Goal: Task Accomplishment & Management: Use online tool/utility

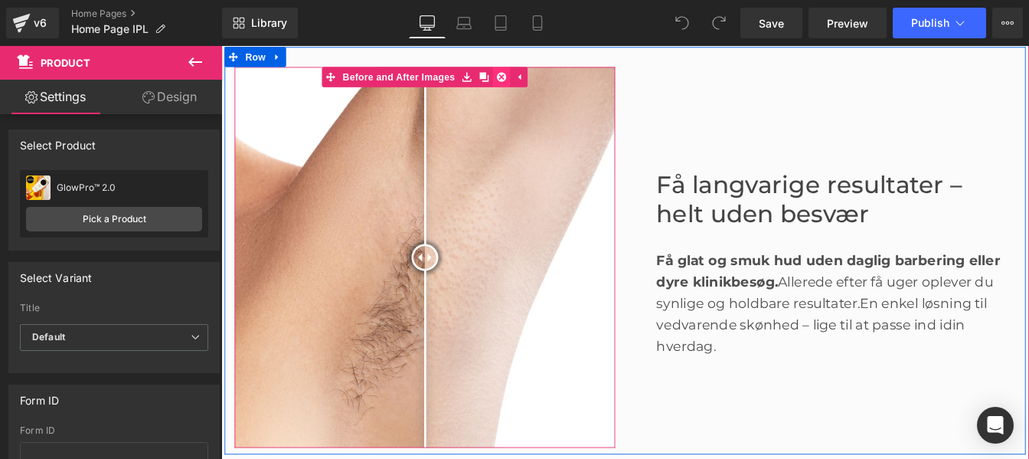
click at [537, 87] on icon at bounding box center [542, 82] width 11 height 11
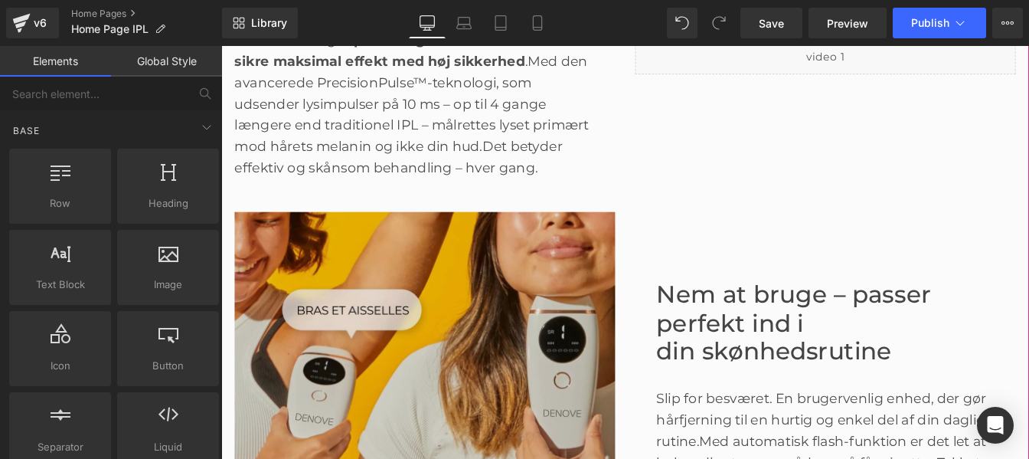
scroll to position [1372, 0]
click at [538, 333] on img at bounding box center [455, 454] width 436 height 436
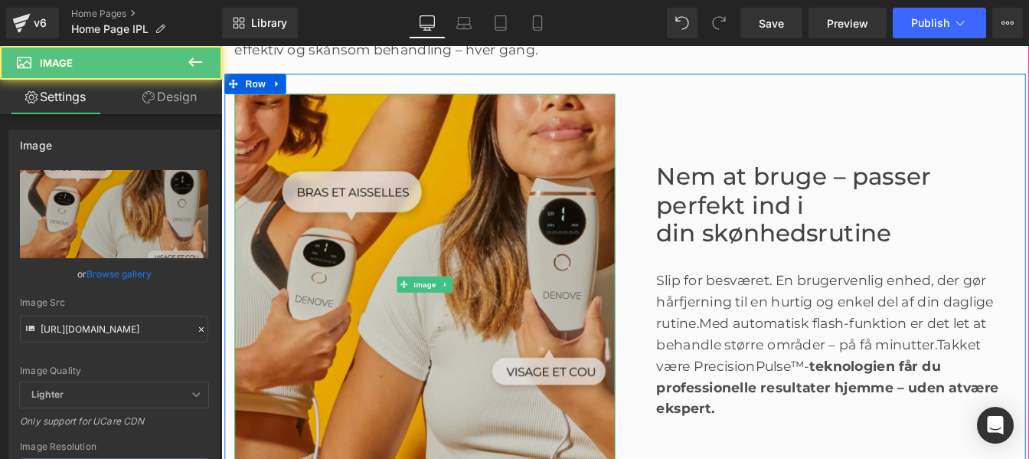
scroll to position [1511, 0]
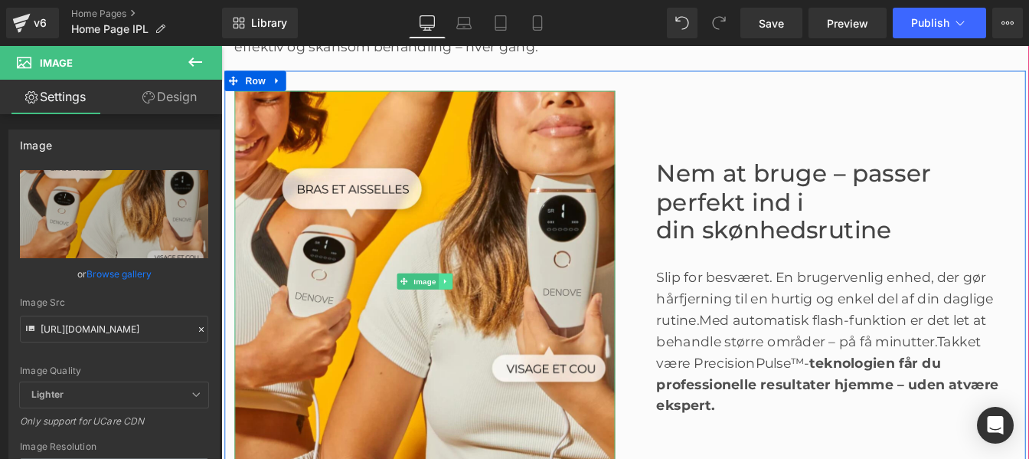
click at [475, 320] on icon at bounding box center [479, 315] width 8 height 9
click at [466, 319] on icon at bounding box center [470, 315] width 8 height 8
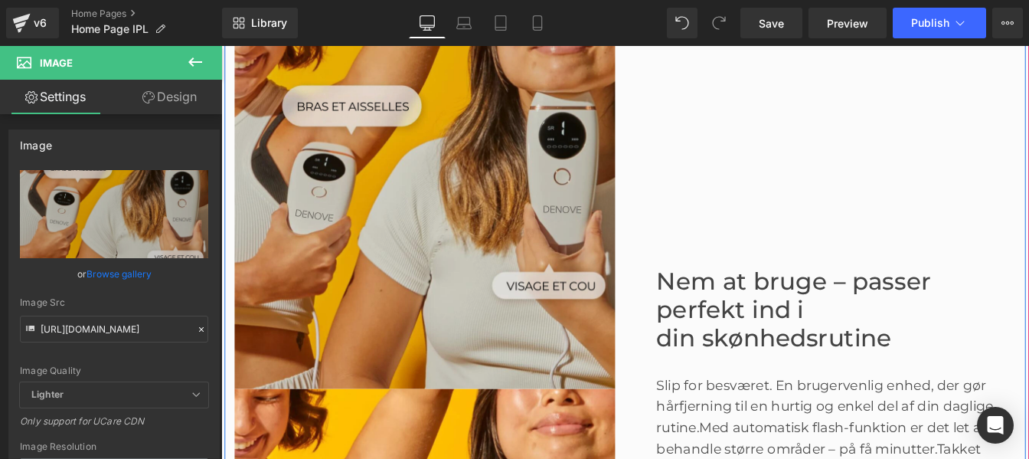
scroll to position [1962, 0]
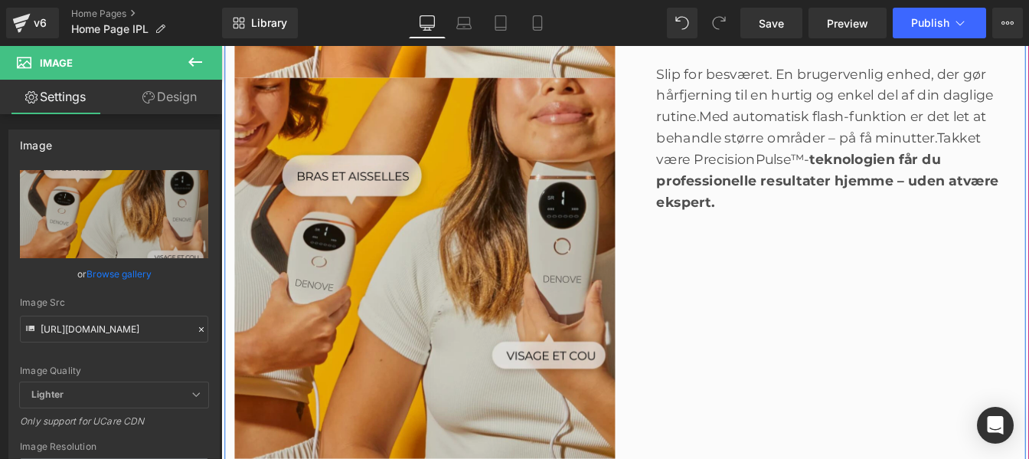
click at [845, 436] on div "Nem at bruge – passer perfekt ind i din skønhedsrutine Heading Slip for besvære…" at bounding box center [913, 82] width 459 height 873
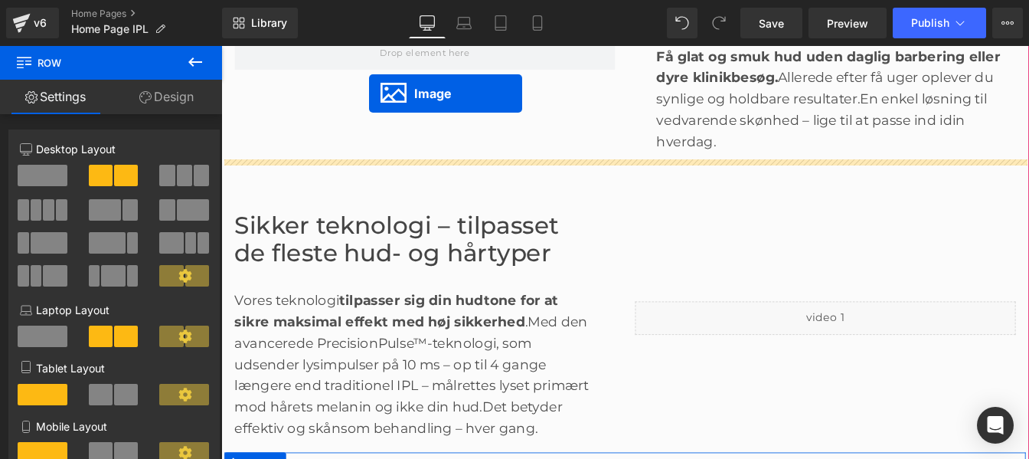
scroll to position [997, 0]
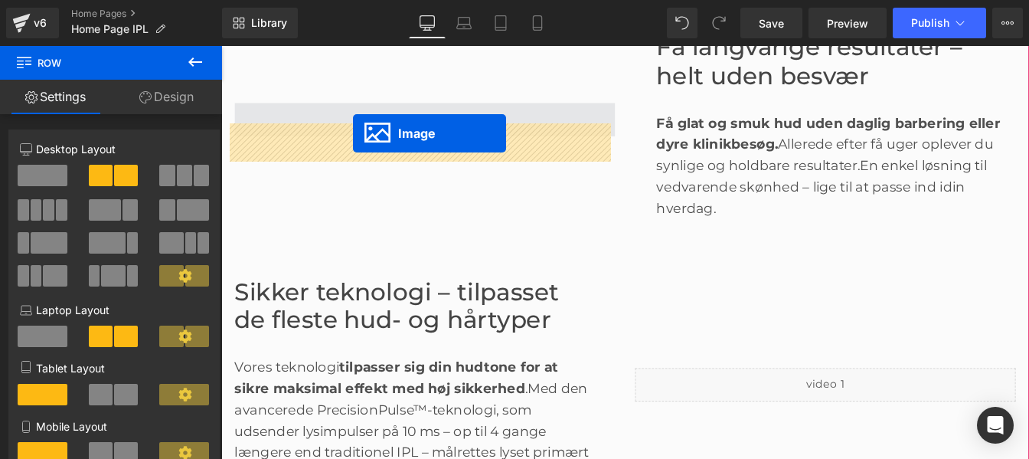
drag, startPoint x: 427, startPoint y: 329, endPoint x: 365, endPoint y: 158, distance: 181.7
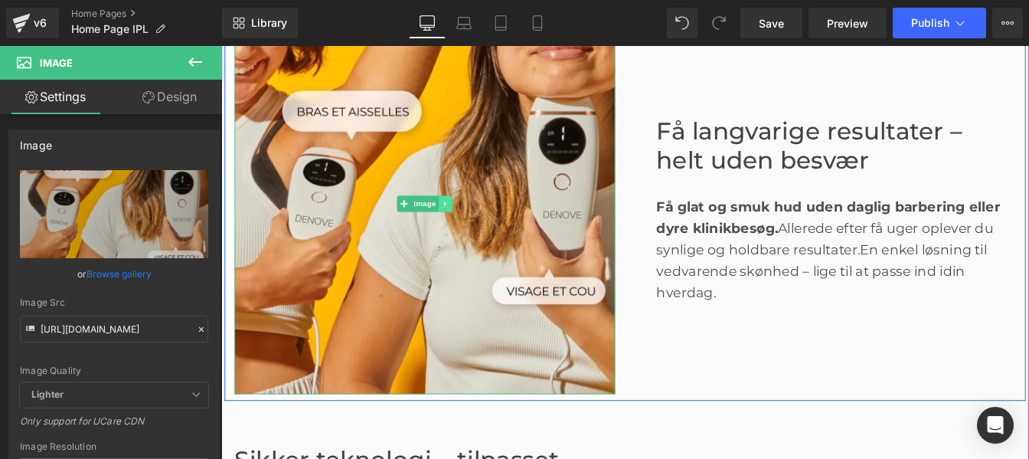
click at [477, 236] on link at bounding box center [479, 226] width 16 height 18
click at [470, 236] on link at bounding box center [470, 226] width 16 height 18
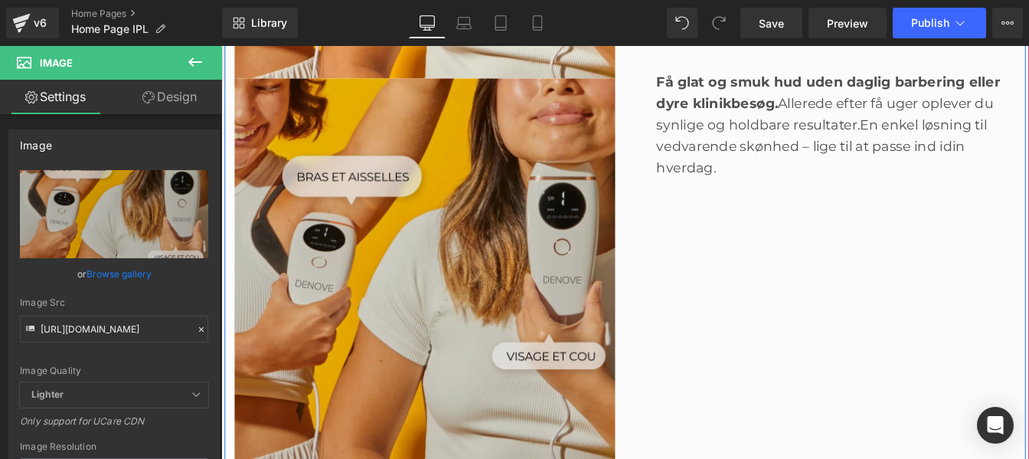
scroll to position [1359, 0]
click at [847, 341] on div "Få langvarige resultater – helt uden besvær Heading Få glat og smuk hud uden da…" at bounding box center [913, 82] width 459 height 873
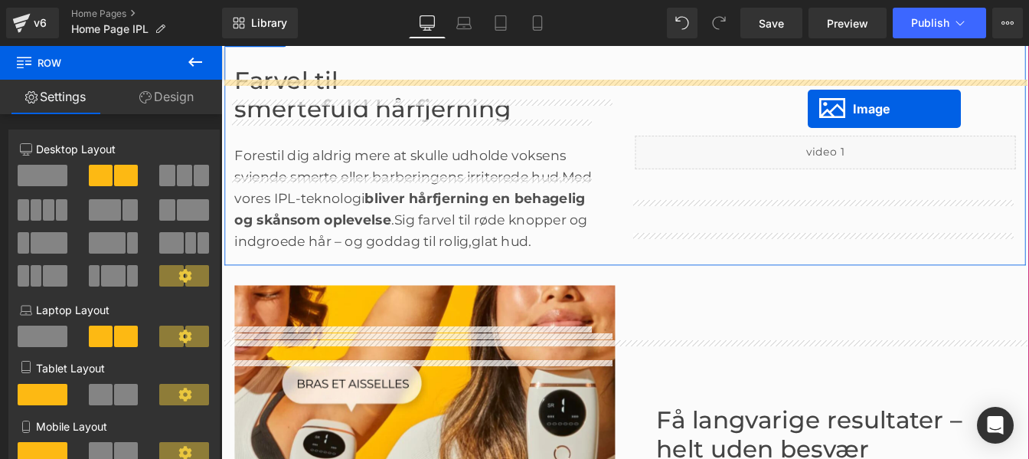
scroll to position [624, 0]
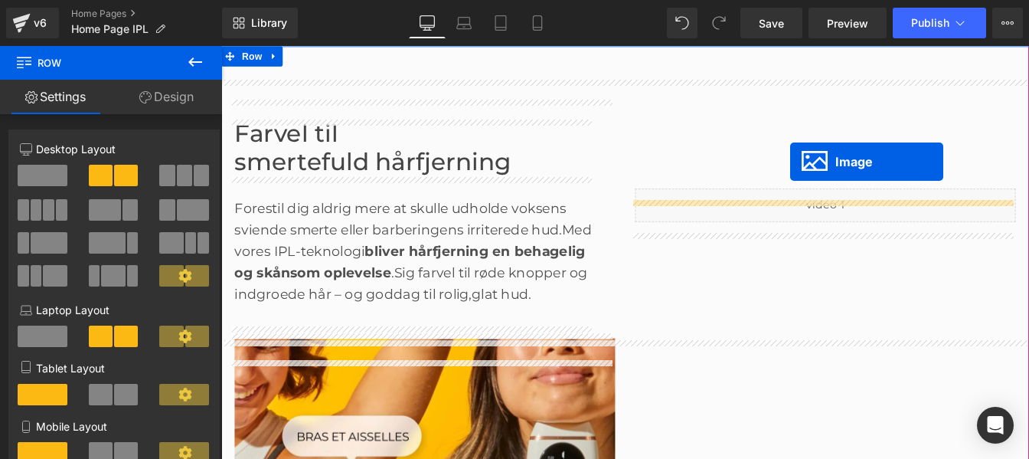
drag, startPoint x: 427, startPoint y: 327, endPoint x: 874, endPoint y: 178, distance: 470.4
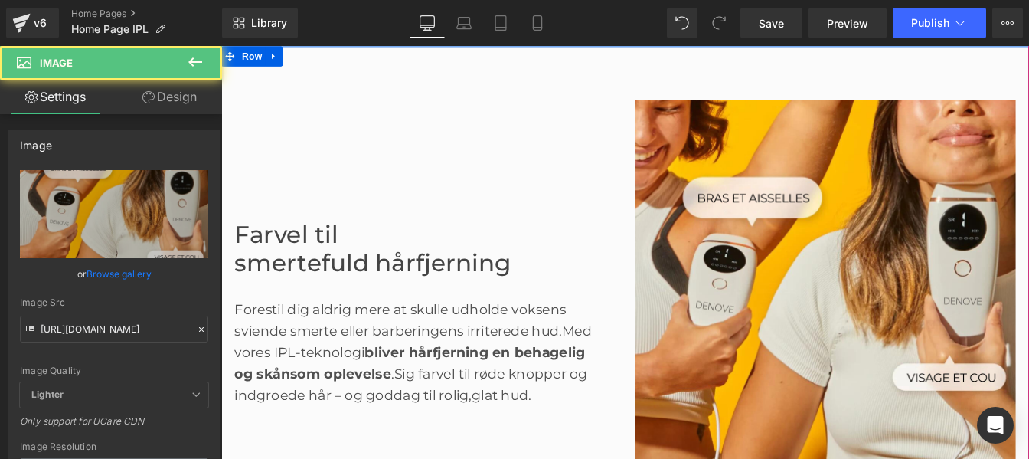
scroll to position [946, 0]
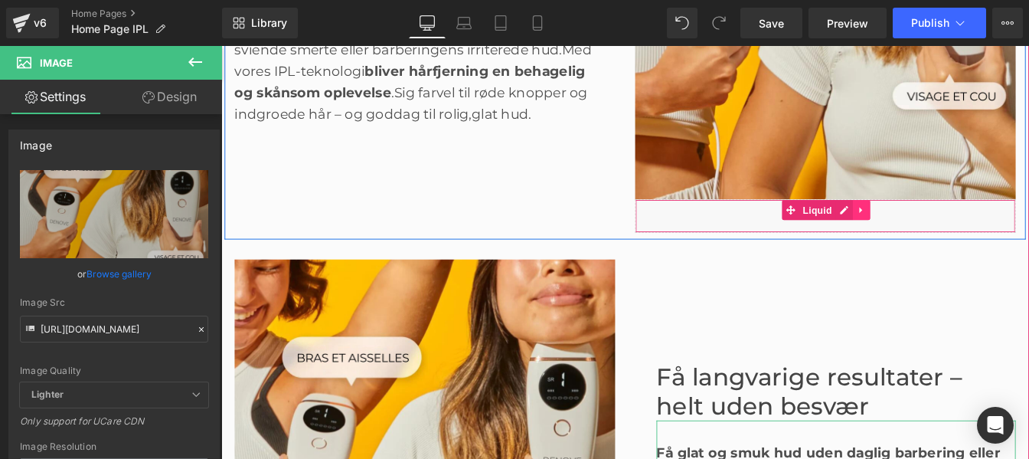
click at [953, 233] on icon at bounding box center [954, 233] width 3 height 7
click at [960, 234] on icon at bounding box center [965, 233] width 11 height 11
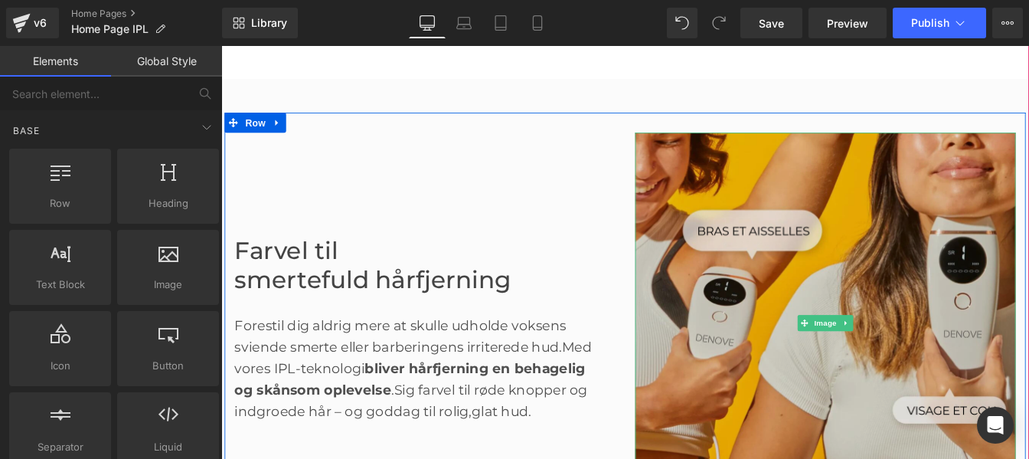
scroll to position [583, 0]
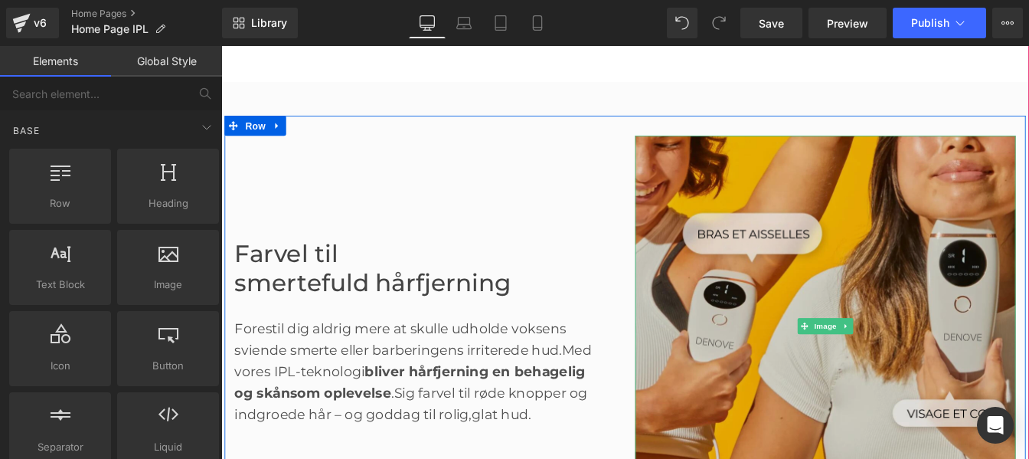
click at [874, 224] on img at bounding box center [914, 367] width 436 height 436
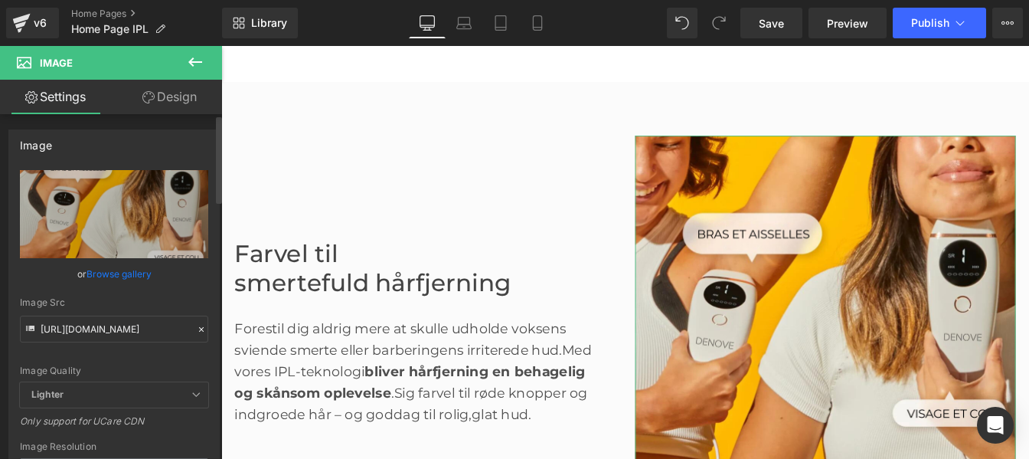
click at [196, 325] on icon at bounding box center [201, 329] width 11 height 11
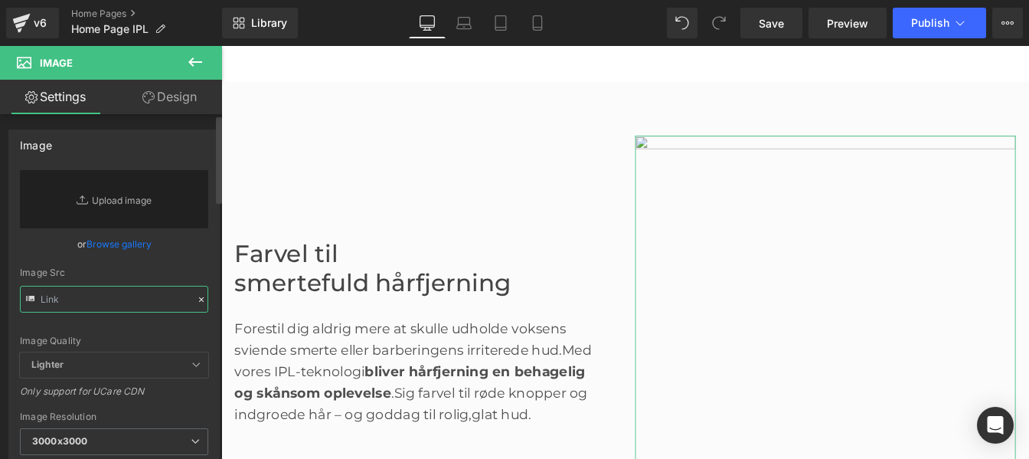
click at [100, 299] on input "text" at bounding box center [114, 299] width 188 height 27
paste input "[URL][DOMAIN_NAME]"
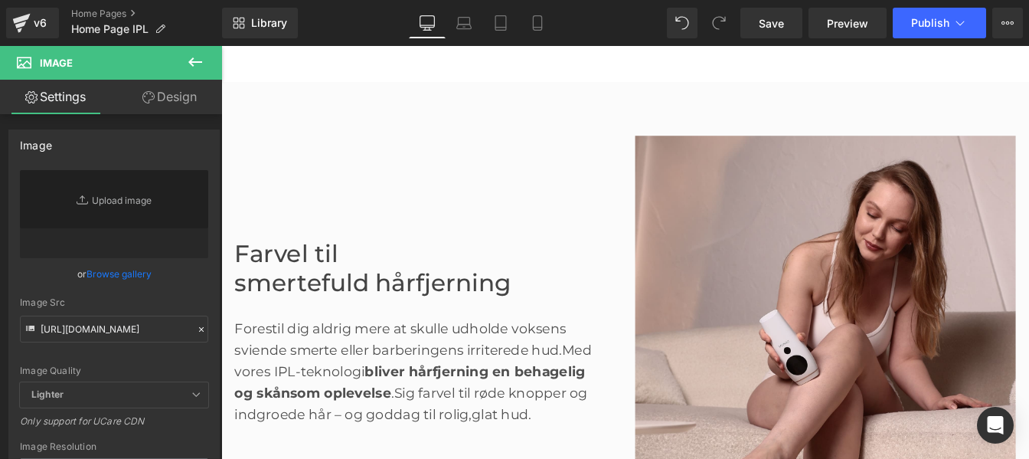
type input "[URL][DOMAIN_NAME]"
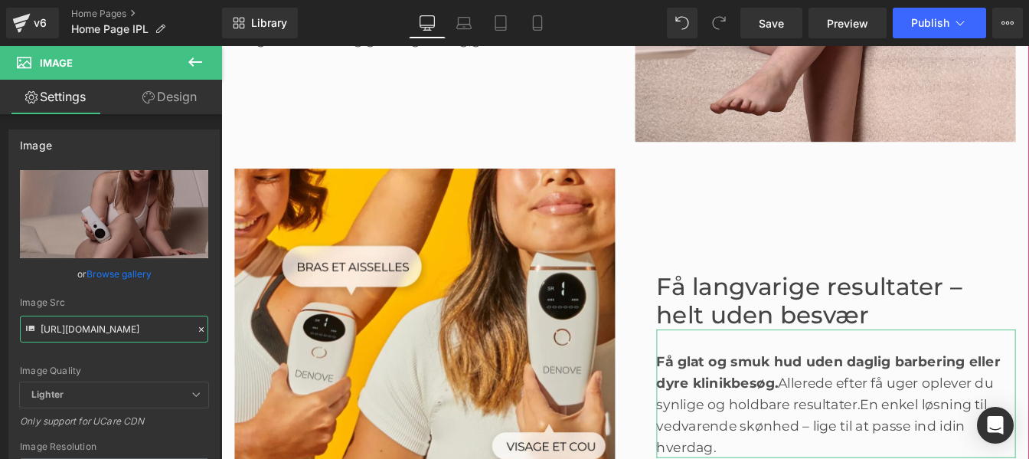
scroll to position [1018, 0]
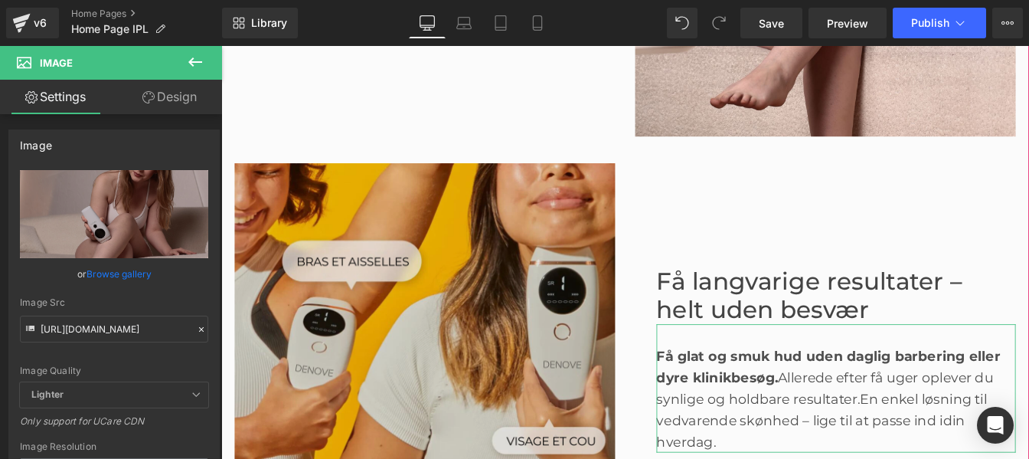
click at [456, 343] on img at bounding box center [455, 399] width 436 height 436
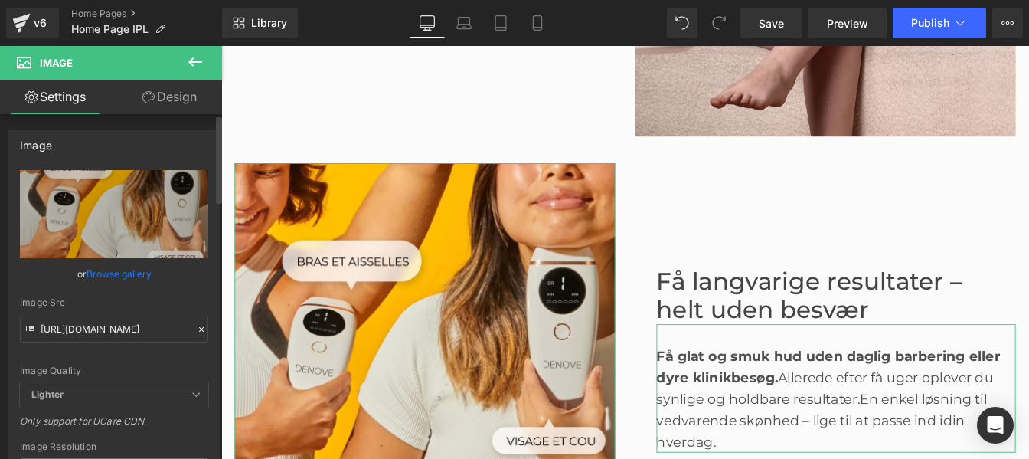
click at [196, 328] on icon at bounding box center [201, 329] width 11 height 11
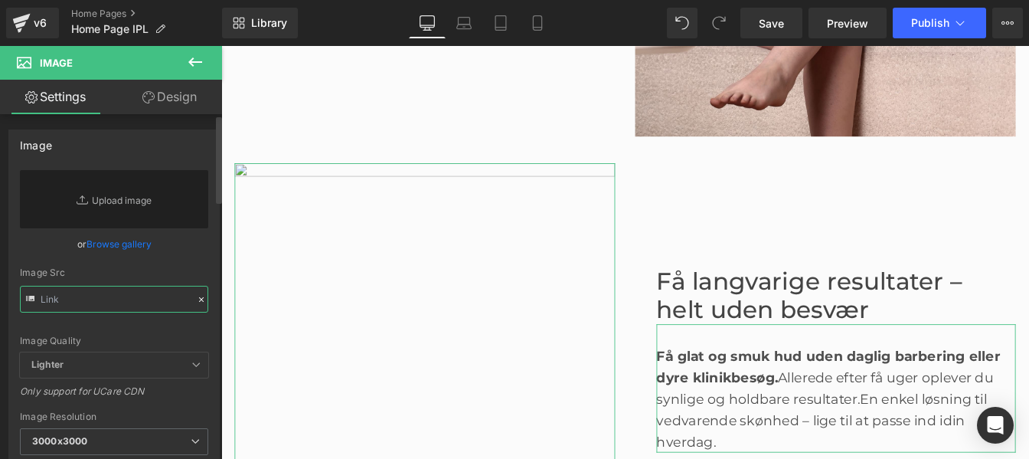
click at [117, 299] on input "text" at bounding box center [114, 299] width 188 height 27
paste input "[URL][DOMAIN_NAME]"
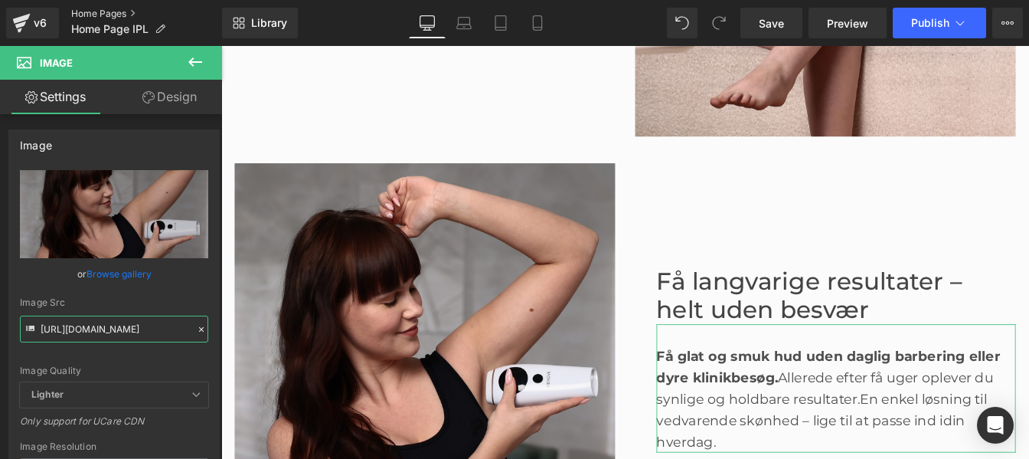
type input "[URL][DOMAIN_NAME]"
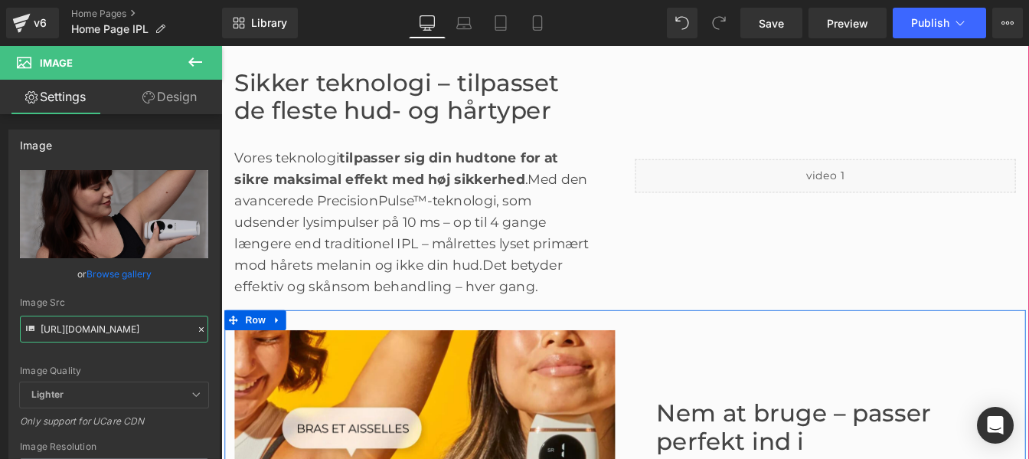
scroll to position [1666, 0]
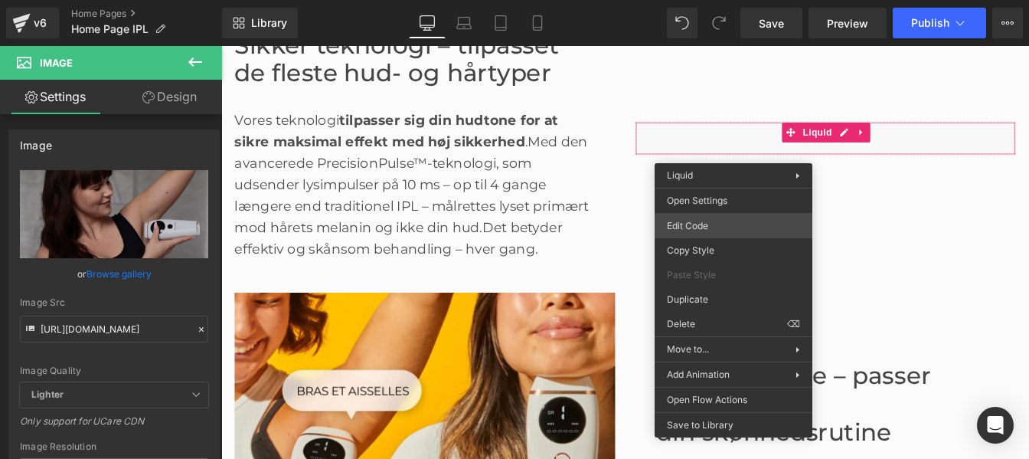
click at [712, 0] on div "Image You are previewing how the will restyle your page. You can not edit Eleme…" at bounding box center [514, 0] width 1029 height 0
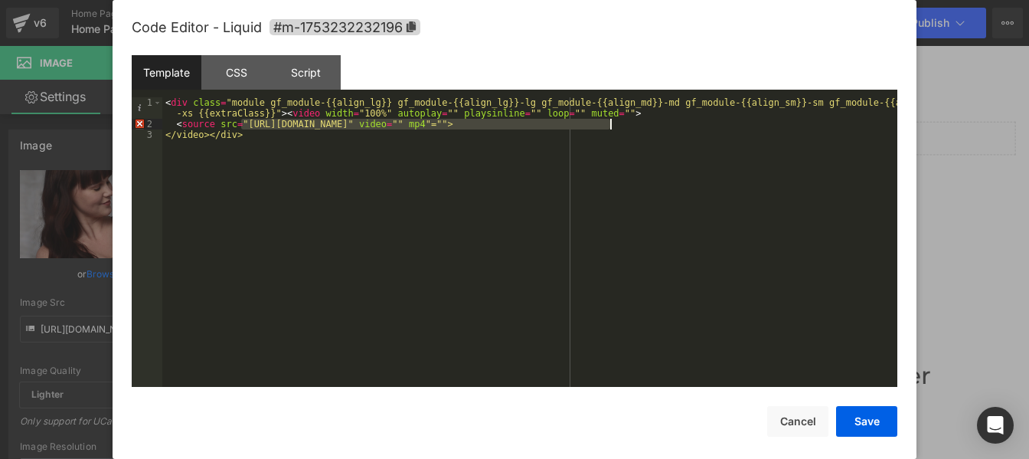
drag, startPoint x: 241, startPoint y: 129, endPoint x: 610, endPoint y: 121, distance: 369.1
click at [610, 121] on div "< div class = "module gf_module-{{align_lg}} gf_module-{{align_lg}}-lg gf_modul…" at bounding box center [529, 258] width 735 height 322
click at [867, 430] on button "Save" at bounding box center [866, 421] width 61 height 31
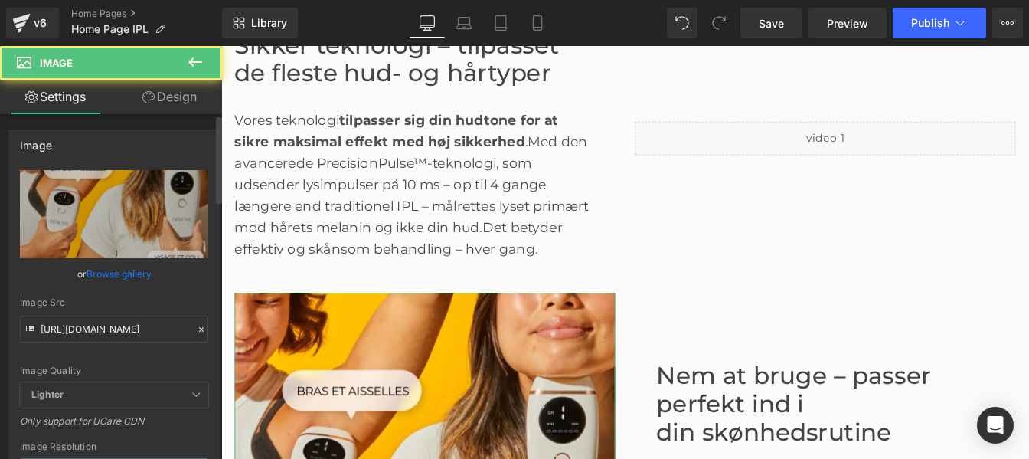
click at [199, 329] on icon at bounding box center [201, 329] width 5 height 5
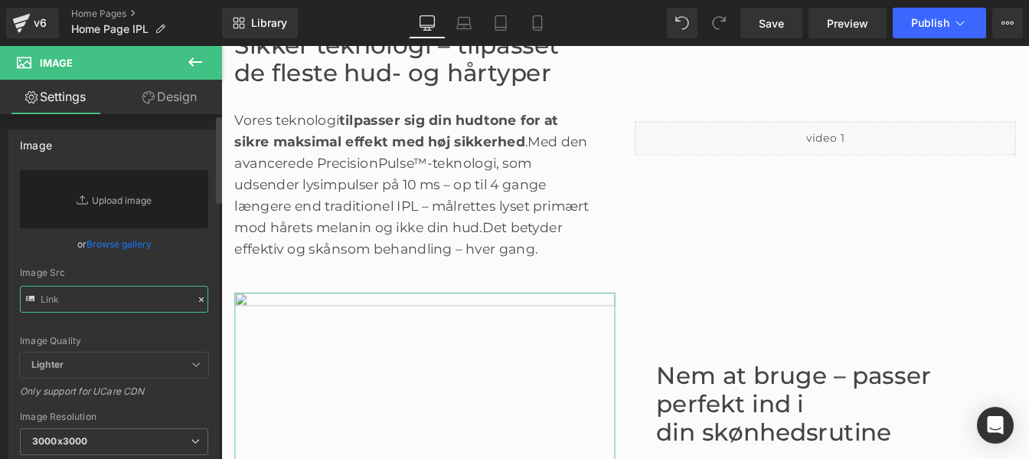
click at [118, 303] on input "text" at bounding box center [114, 299] width 188 height 27
paste input "[URL][DOMAIN_NAME]"
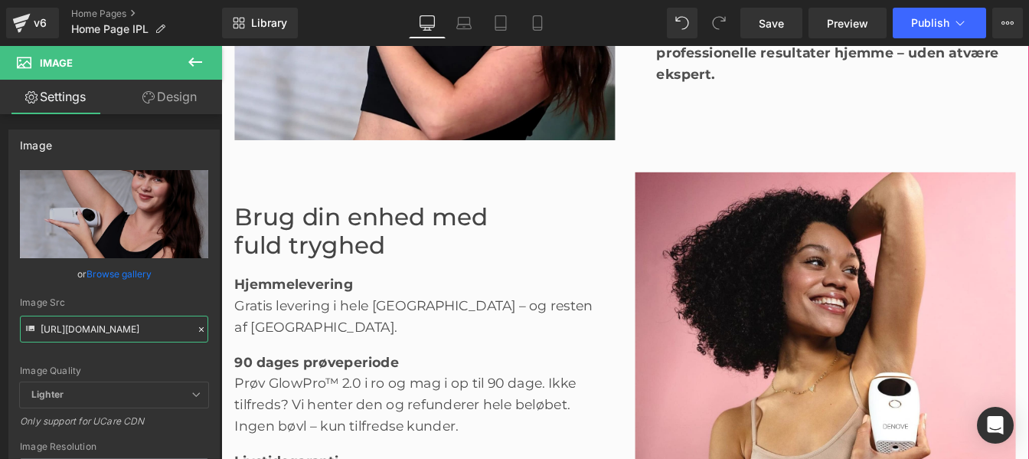
scroll to position [2279, 0]
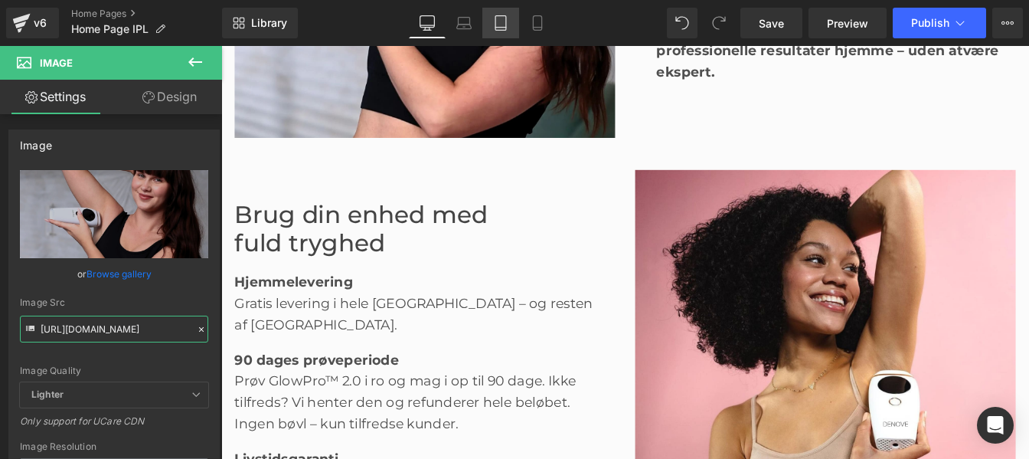
type input "[URL][DOMAIN_NAME]"
click at [903, 301] on img at bounding box center [914, 406] width 436 height 436
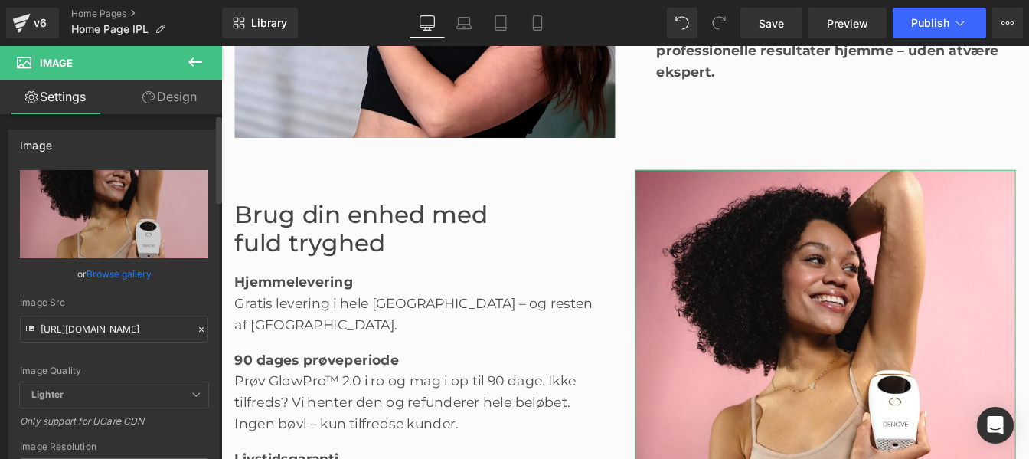
click at [196, 327] on icon at bounding box center [201, 329] width 11 height 11
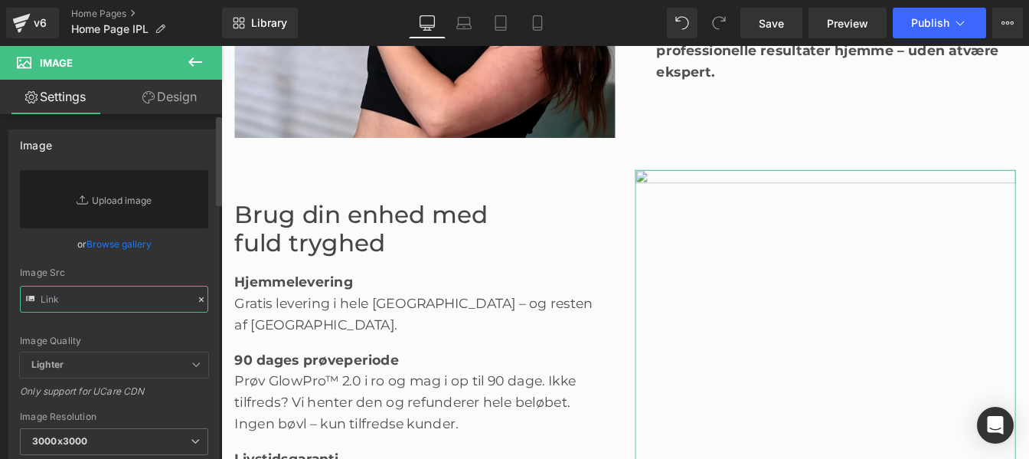
click at [135, 294] on input "text" at bounding box center [114, 299] width 188 height 27
paste input "[URL][DOMAIN_NAME]"
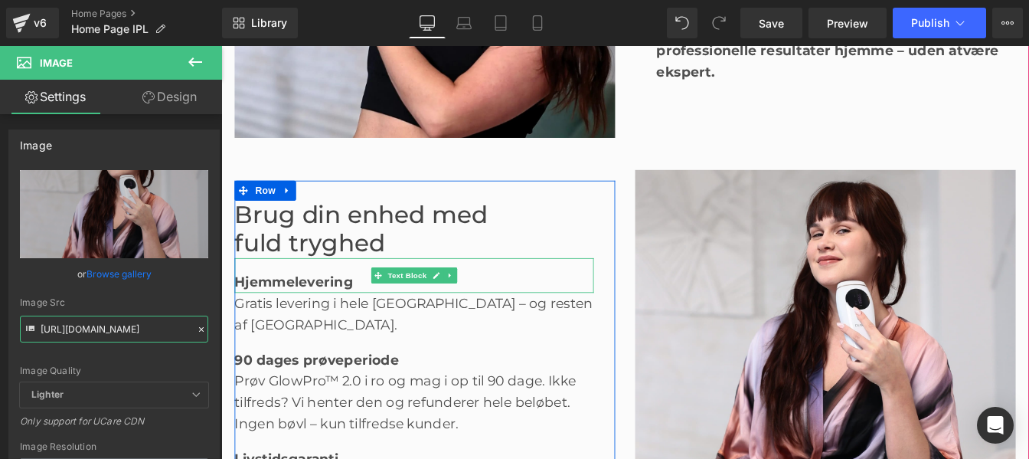
type input "[URL][DOMAIN_NAME]"
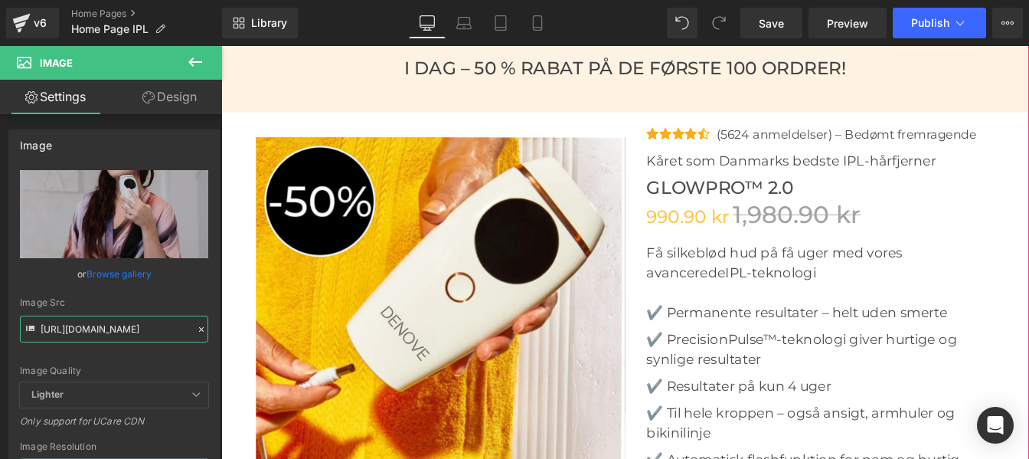
scroll to position [4670, 0]
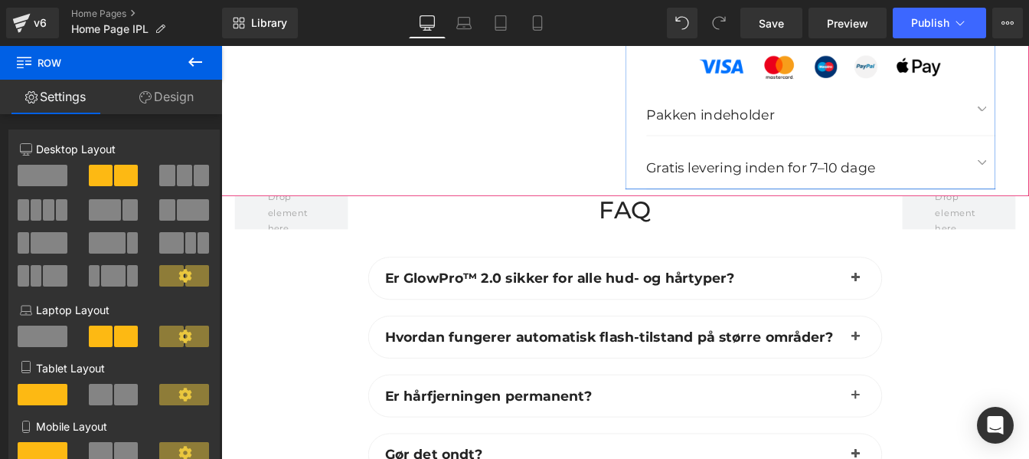
scroll to position [5520, 0]
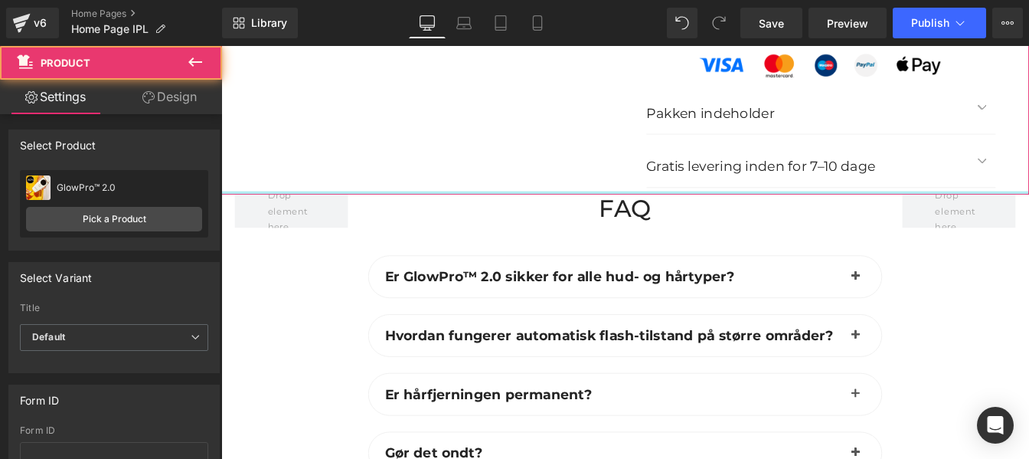
click at [587, 217] on div at bounding box center [684, 215] width 926 height 4
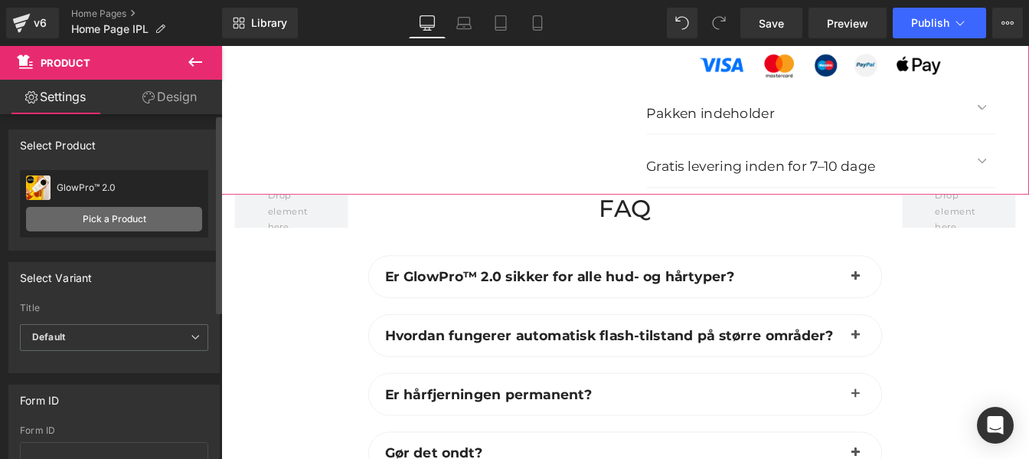
click at [81, 216] on link "Pick a Product" at bounding box center [114, 219] width 176 height 25
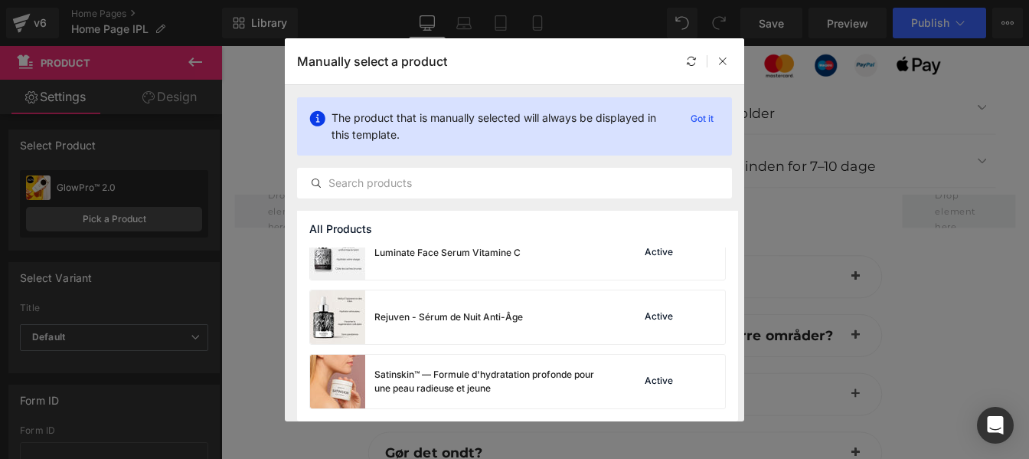
scroll to position [198, 0]
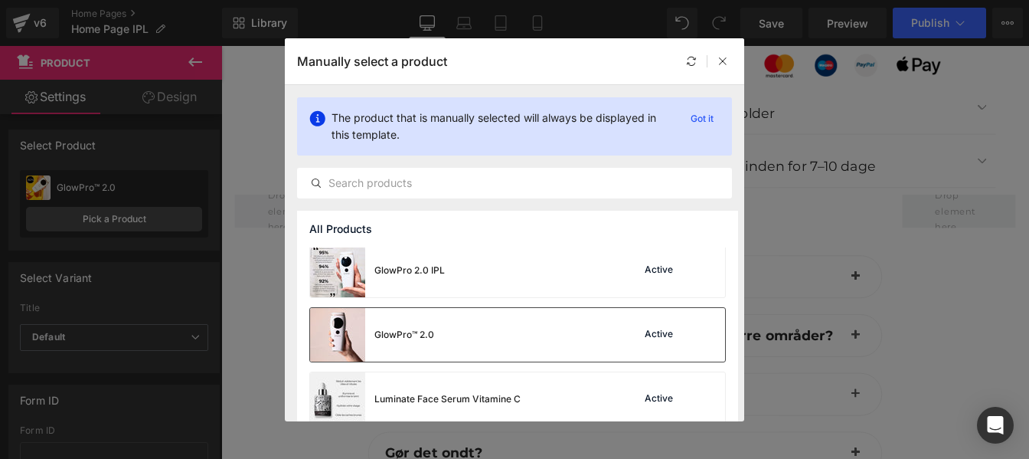
click at [550, 332] on div "GlowPro™ 2.0 Active" at bounding box center [517, 335] width 415 height 54
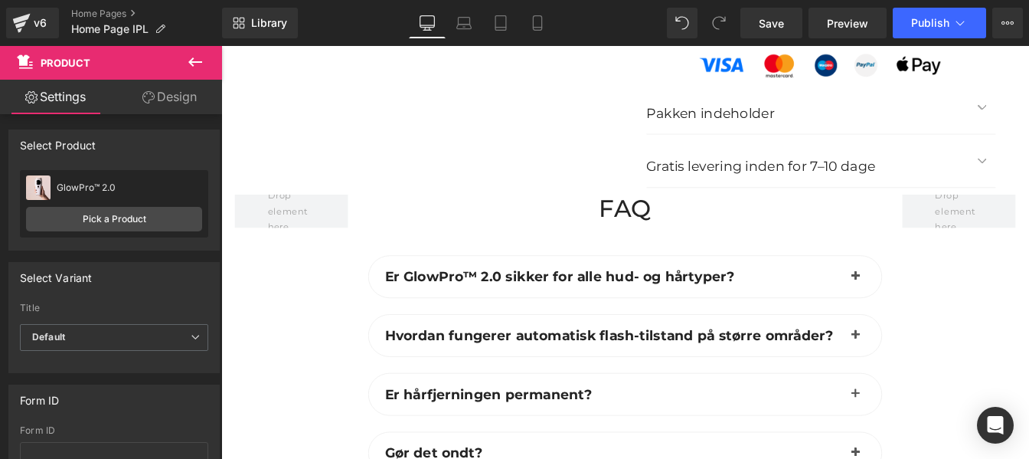
scroll to position [5221, 0]
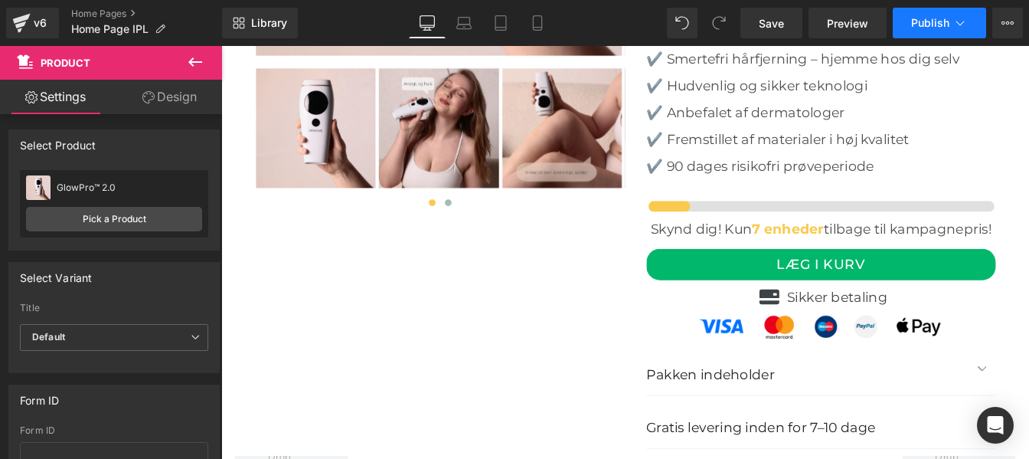
click at [939, 25] on span "Publish" at bounding box center [930, 23] width 38 height 12
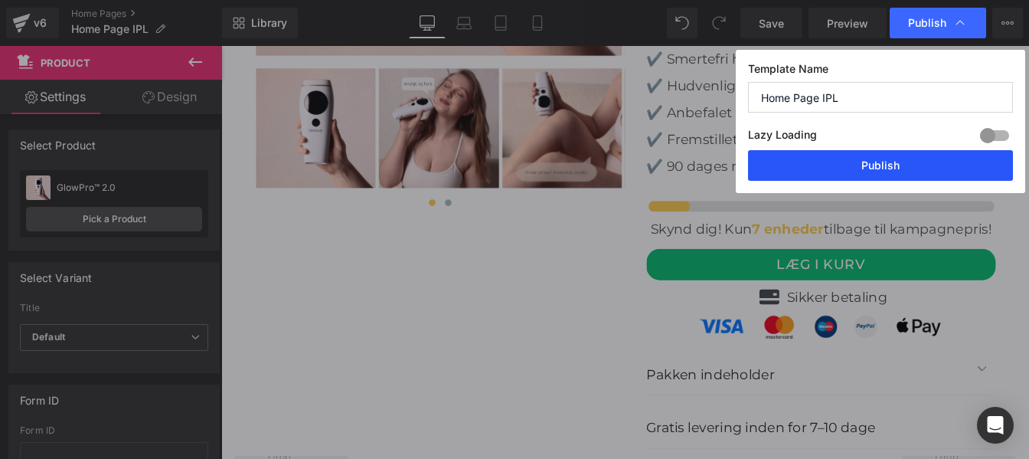
click at [836, 169] on button "Publish" at bounding box center [880, 165] width 265 height 31
